Goal: Obtain resource: Download file/media

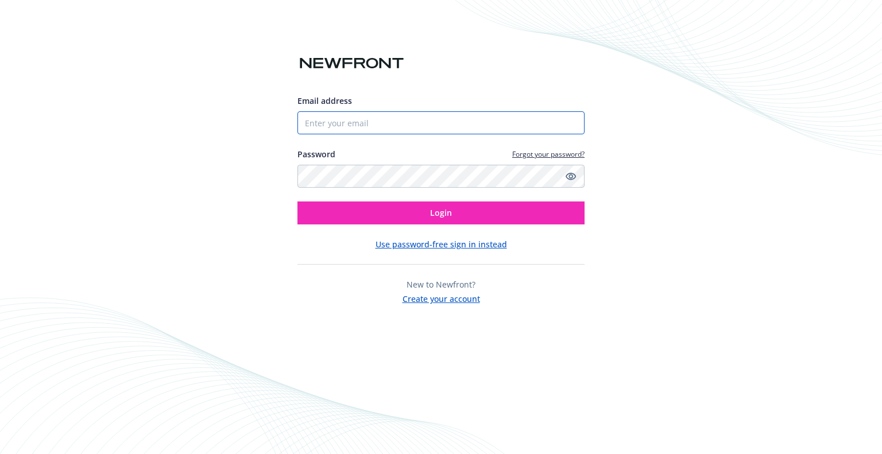
type input "[PERSON_NAME][EMAIL_ADDRESS][PERSON_NAME][DOMAIN_NAME]"
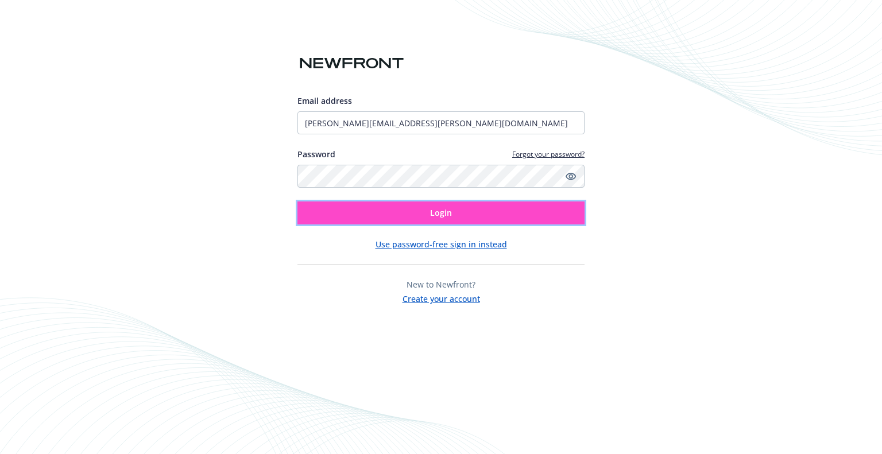
click at [433, 214] on span "Login" at bounding box center [441, 212] width 22 height 11
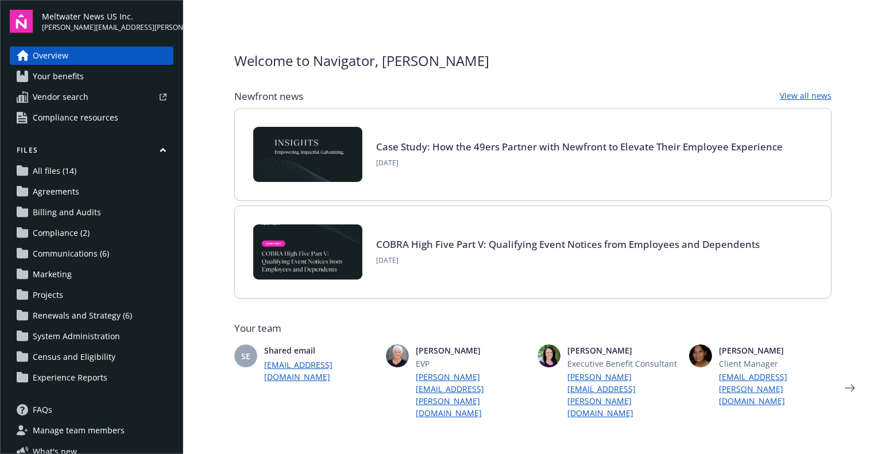
click at [68, 174] on span "All files (14)" at bounding box center [55, 171] width 44 height 18
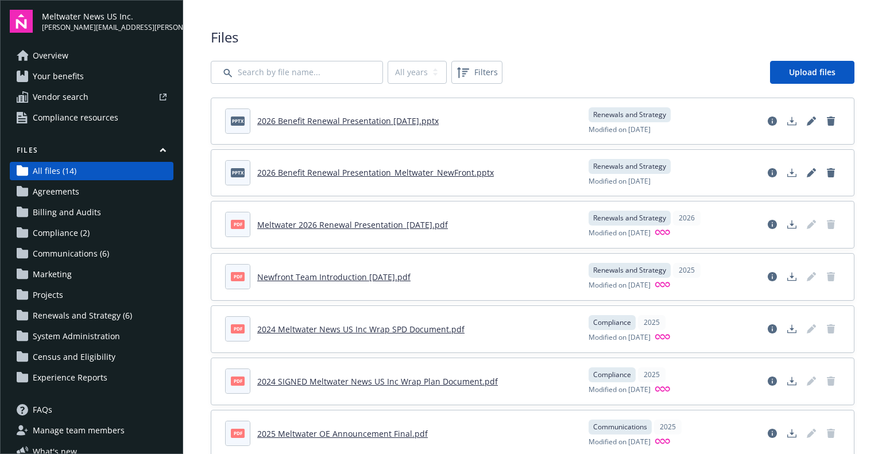
click at [287, 122] on link "2026 Benefit Renewal Presentation 9.26.2025.pptx" at bounding box center [348, 120] width 182 height 11
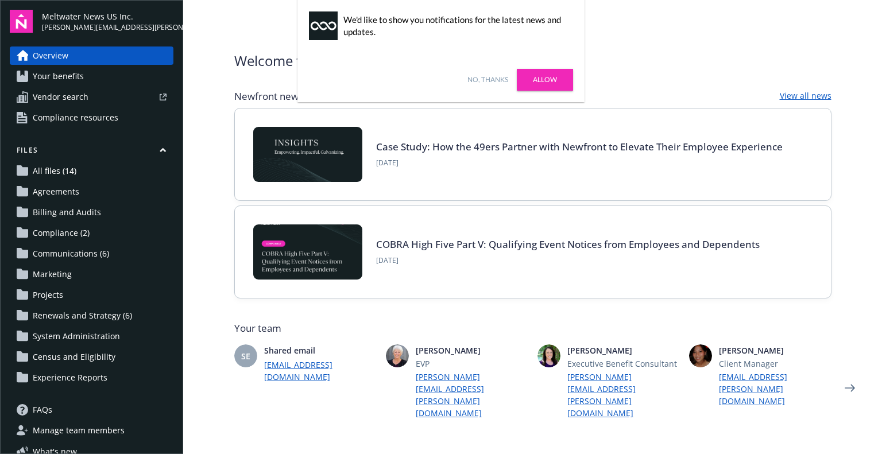
click at [48, 165] on span "All files (14)" at bounding box center [55, 171] width 44 height 18
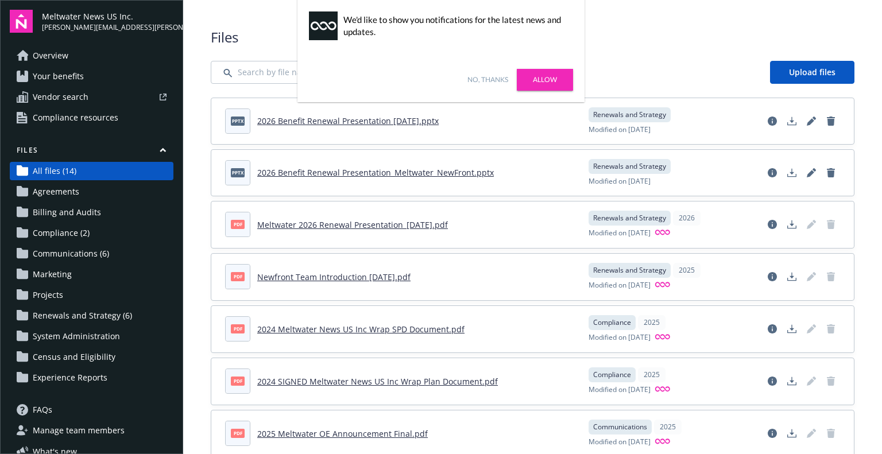
click at [342, 227] on link "Meltwater 2026 Renewal Presentation_9.22.25.pdf" at bounding box center [352, 224] width 191 height 11
